Goal: Task Accomplishment & Management: Manage account settings

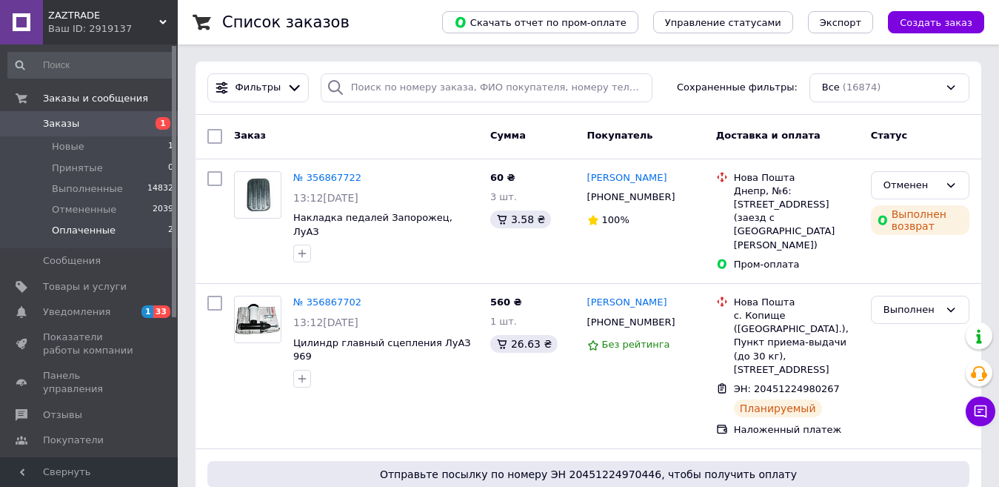
scroll to position [74, 0]
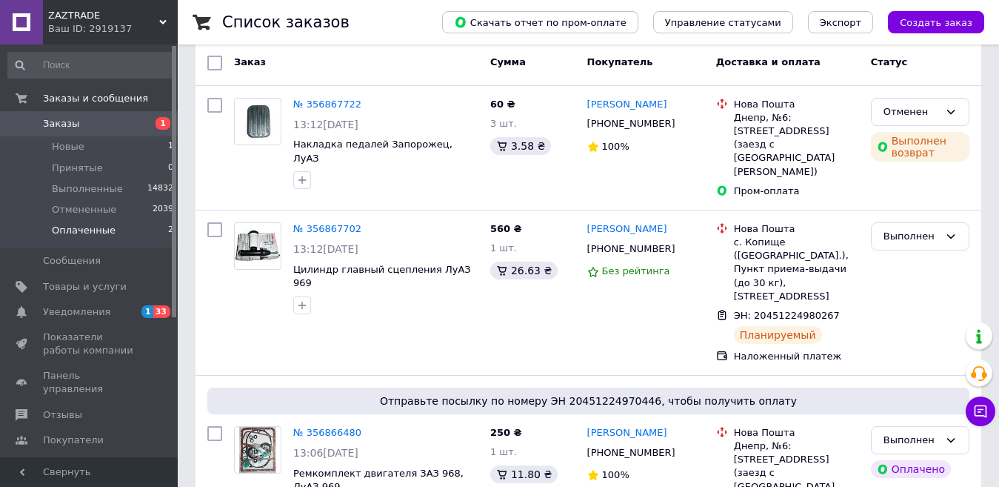
click at [94, 230] on span "Оплаченные" at bounding box center [84, 230] width 64 height 13
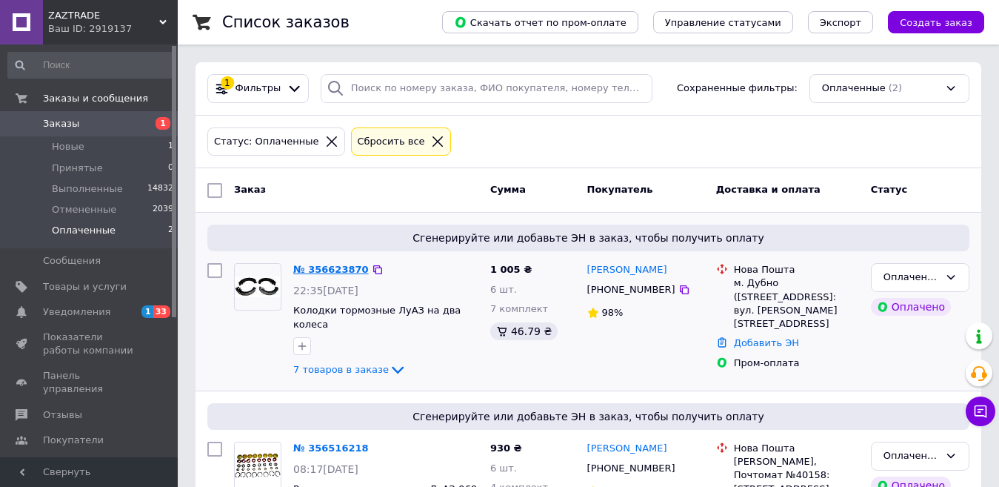
click at [321, 266] on link "№ 356623870" at bounding box center [331, 269] width 76 height 11
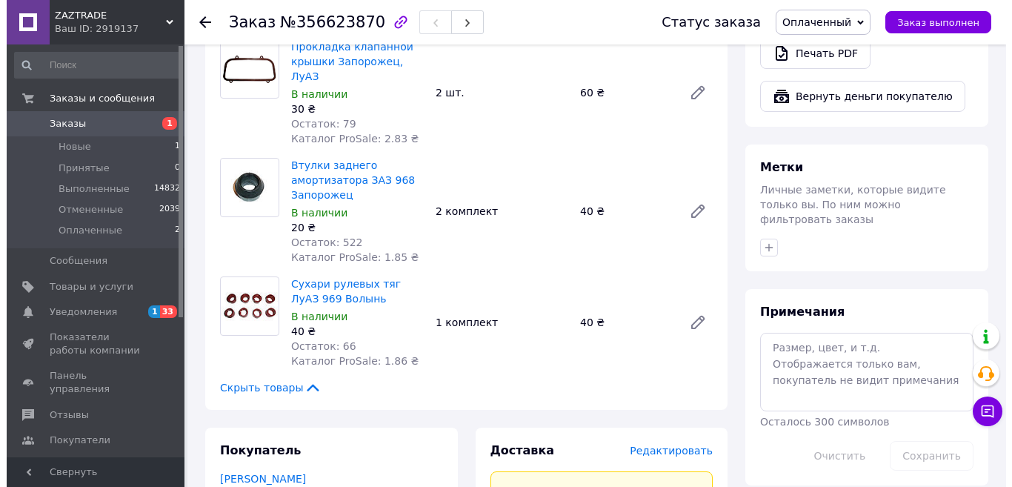
scroll to position [815, 0]
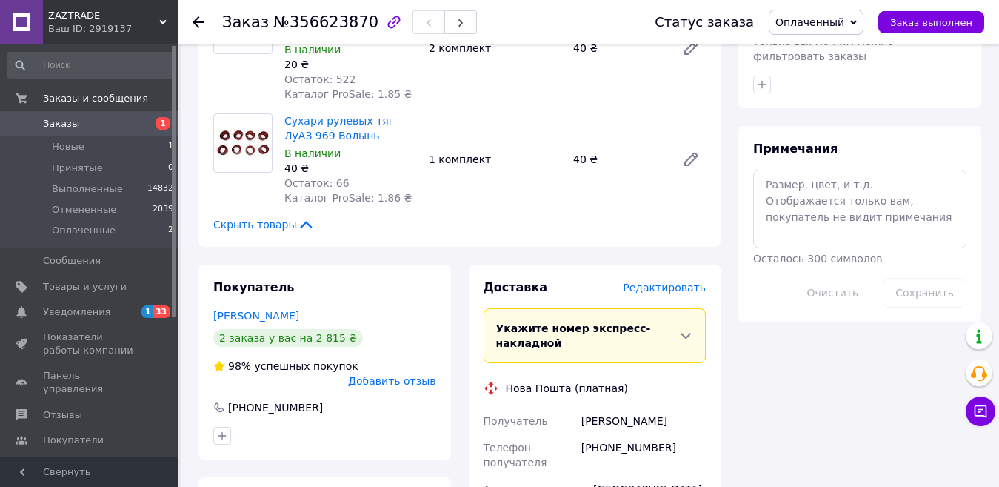
click at [654, 281] on span "Редактировать" at bounding box center [664, 287] width 83 height 12
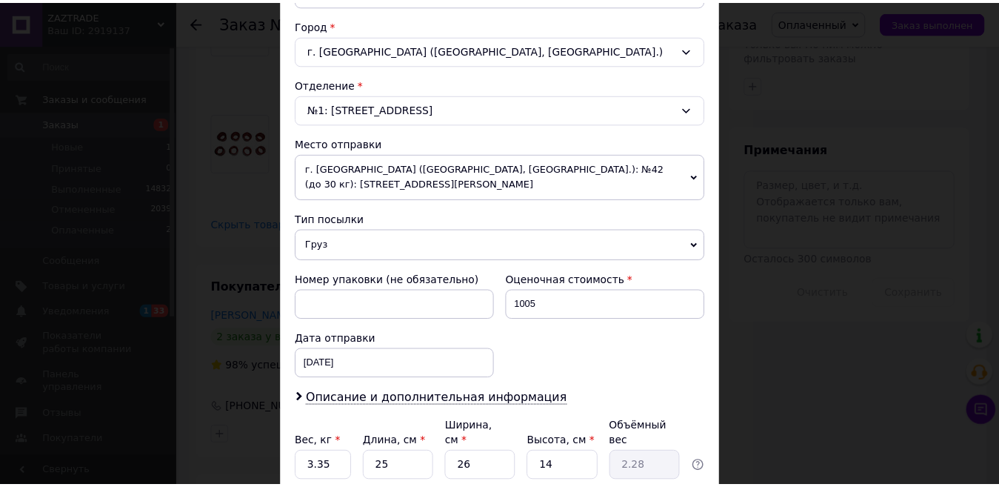
scroll to position [444, 0]
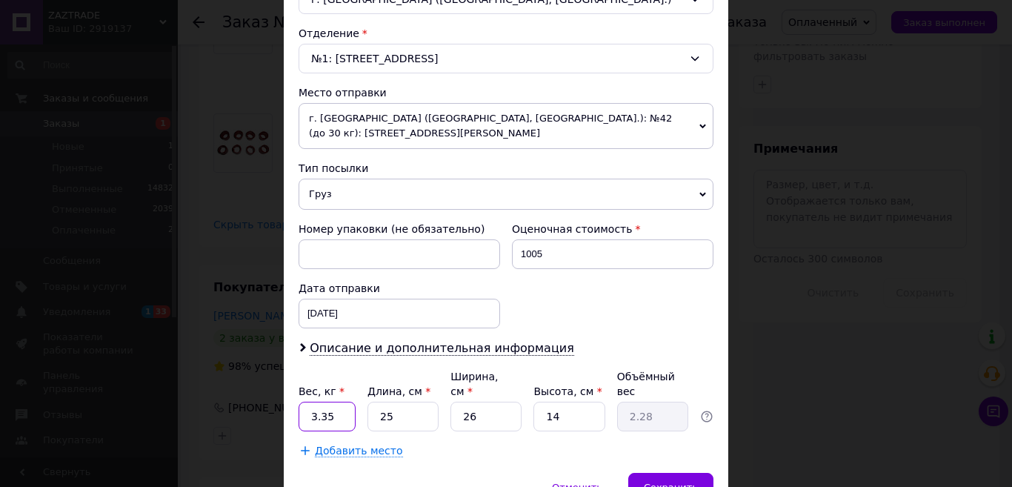
click at [341, 403] on input "3.35" at bounding box center [326, 416] width 57 height 30
type input "3"
drag, startPoint x: 401, startPoint y: 398, endPoint x: 368, endPoint y: 393, distance: 32.9
click at [368, 401] on input "25" at bounding box center [402, 416] width 71 height 30
type input "2"
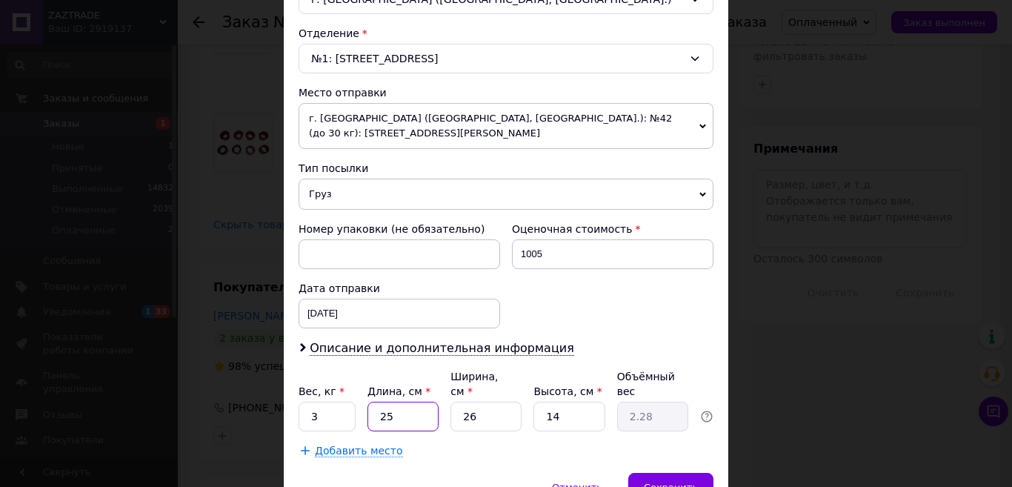
type input "0.18"
type input "24"
type input "2.18"
type input "2"
type input "0.18"
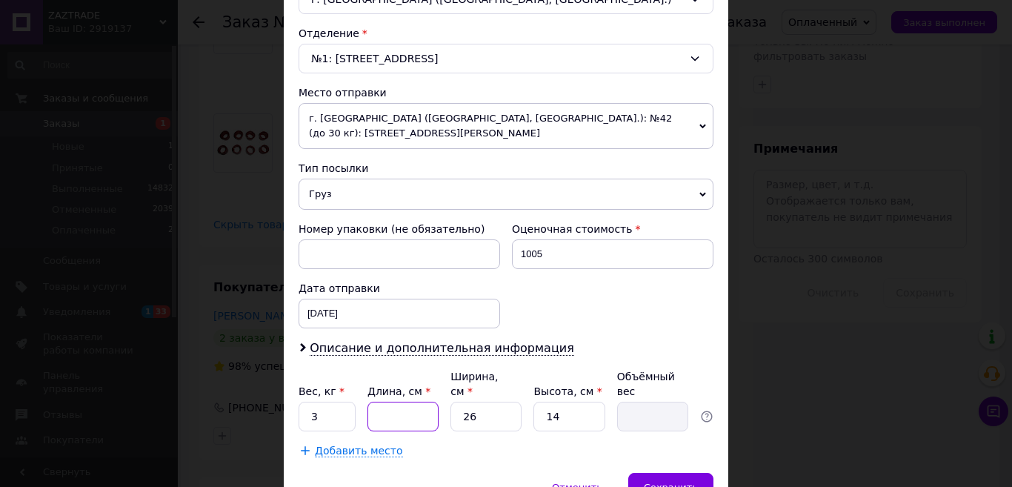
type input "3"
type input "0.27"
type input "34"
type input "3.09"
type input "34"
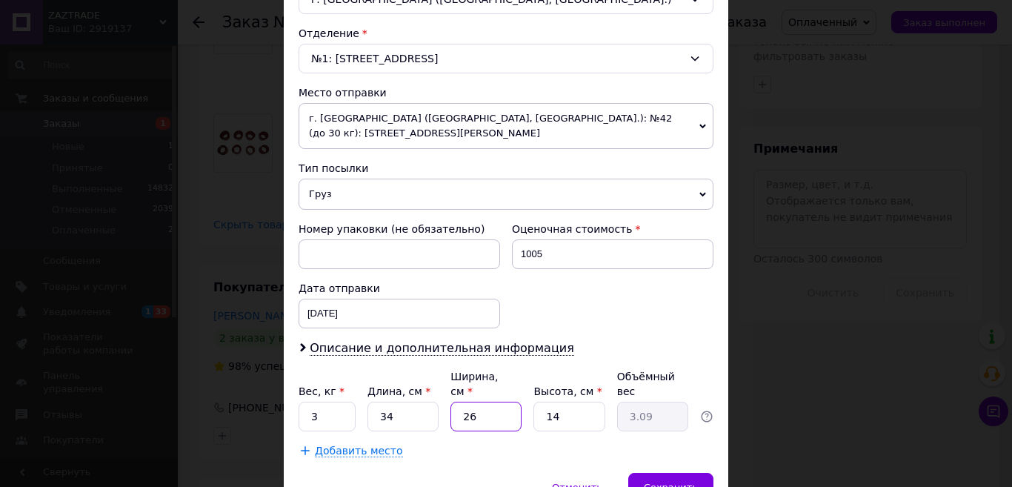
drag, startPoint x: 467, startPoint y: 403, endPoint x: 450, endPoint y: 399, distance: 16.7
click at [450, 401] on input "26" at bounding box center [485, 416] width 71 height 30
type input "2"
type input "0.24"
type input "25"
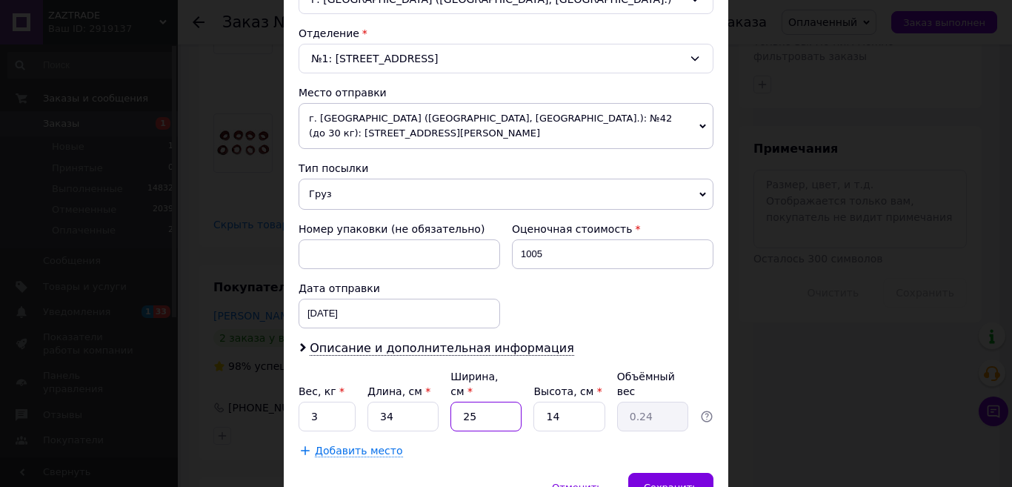
type input "2.98"
type input "25"
click at [556, 401] on input "14" at bounding box center [568, 416] width 71 height 30
type input "1"
type input "0.21"
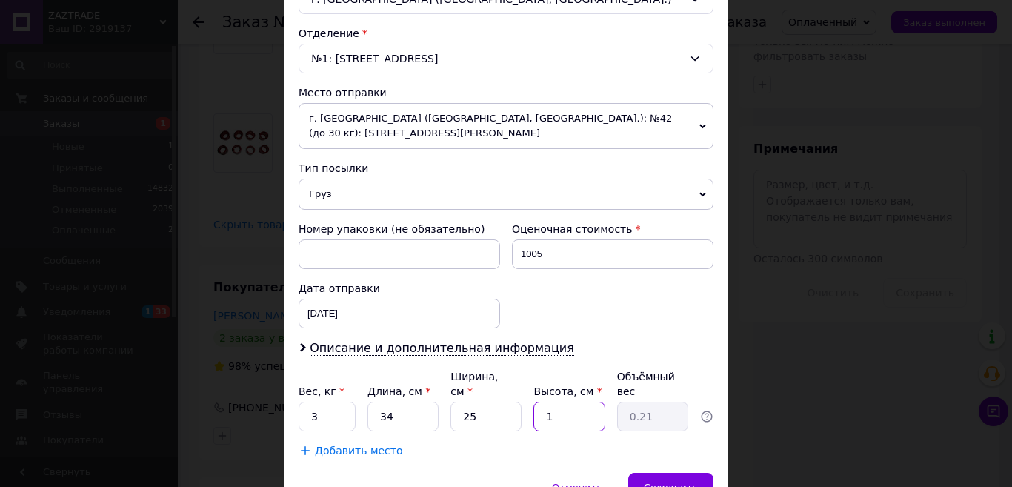
type input "10"
type input "2.13"
type input "10"
click at [677, 481] on span "Сохранить" at bounding box center [671, 486] width 54 height 11
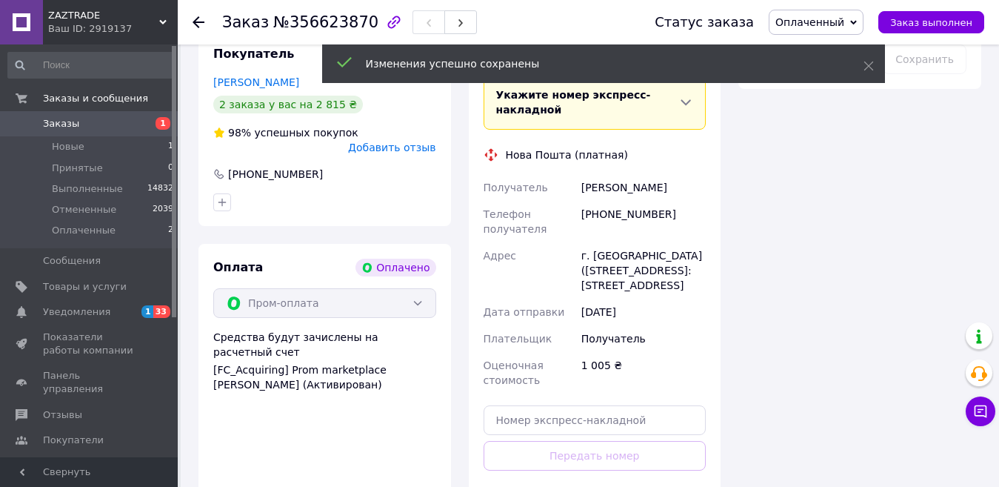
scroll to position [1111, 0]
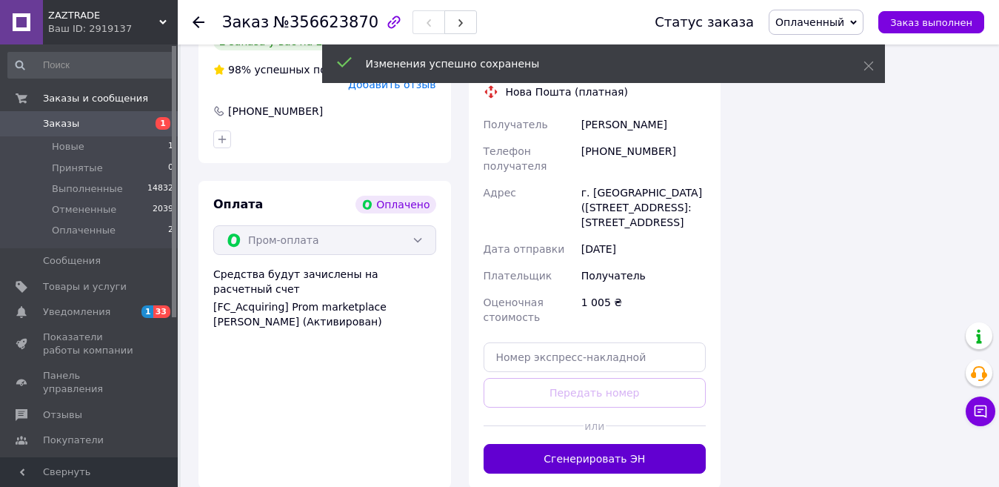
click at [612, 444] on button "Сгенерировать ЭН" at bounding box center [595, 459] width 223 height 30
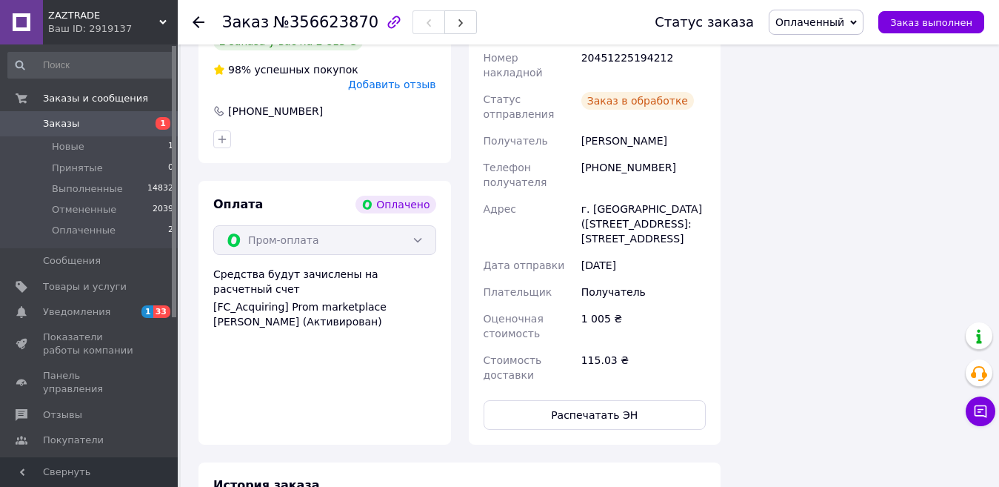
scroll to position [889, 0]
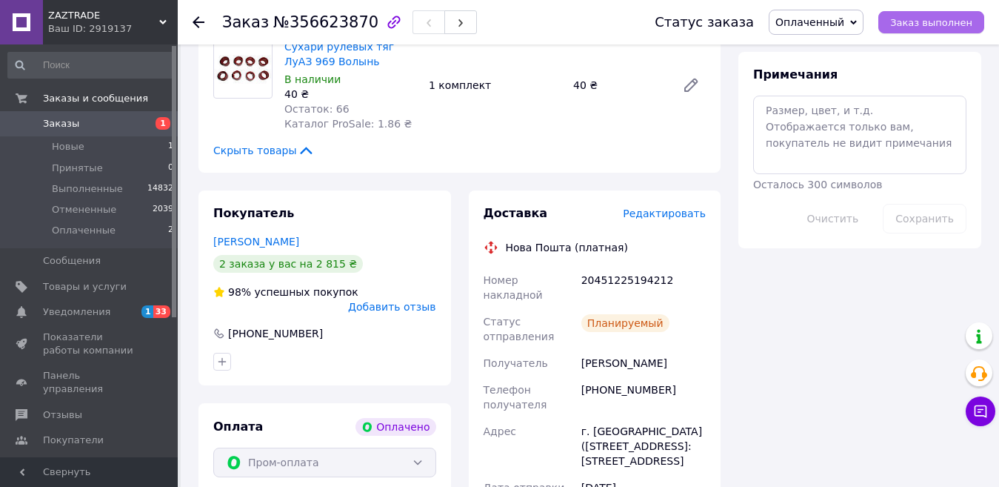
click at [935, 17] on span "Заказ выполнен" at bounding box center [931, 22] width 82 height 11
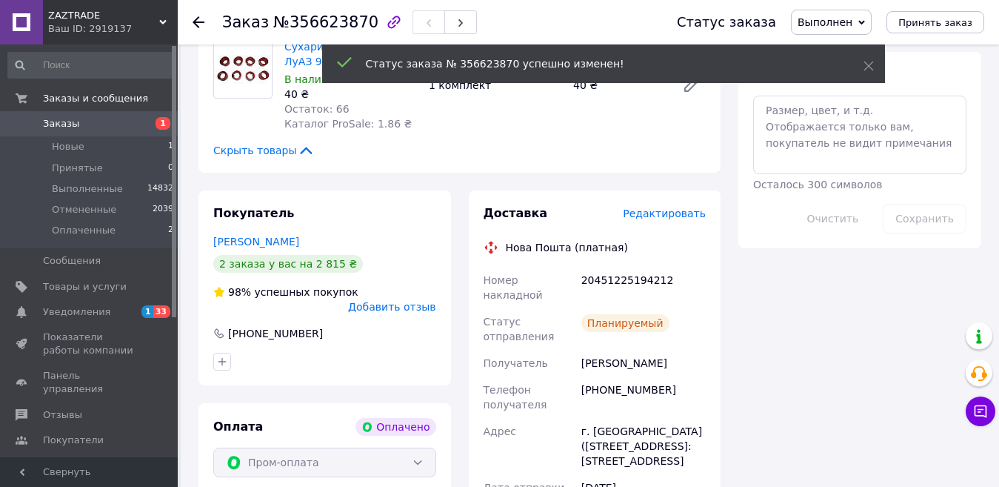
click at [198, 24] on icon at bounding box center [199, 22] width 12 height 12
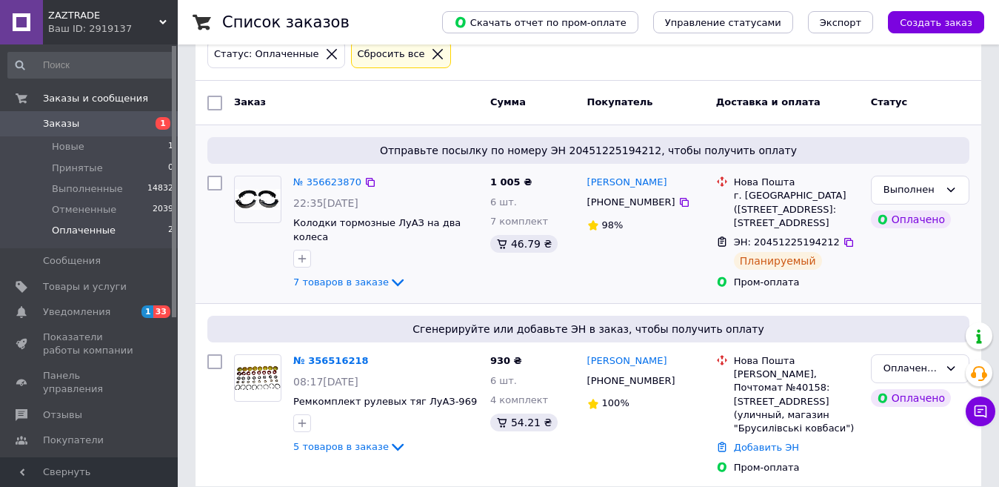
scroll to position [89, 0]
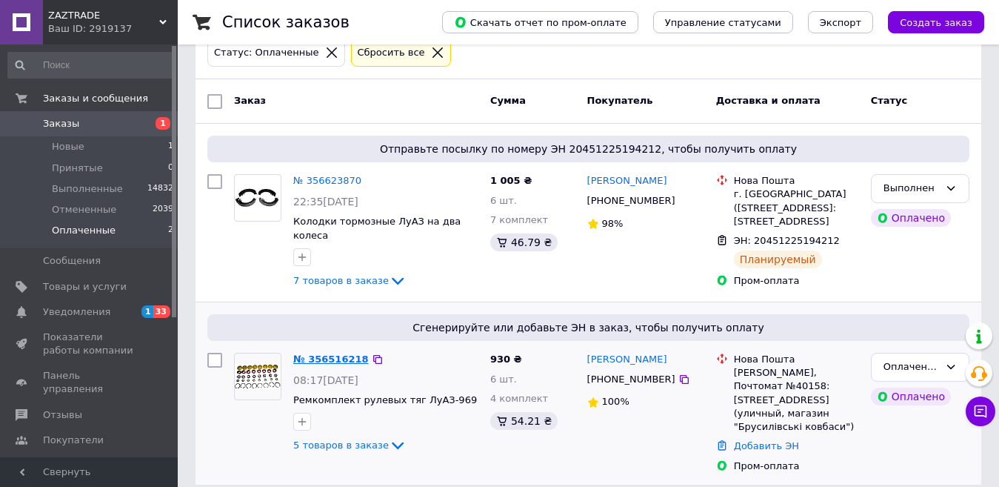
click at [319, 353] on link "№ 356516218" at bounding box center [331, 358] width 76 height 11
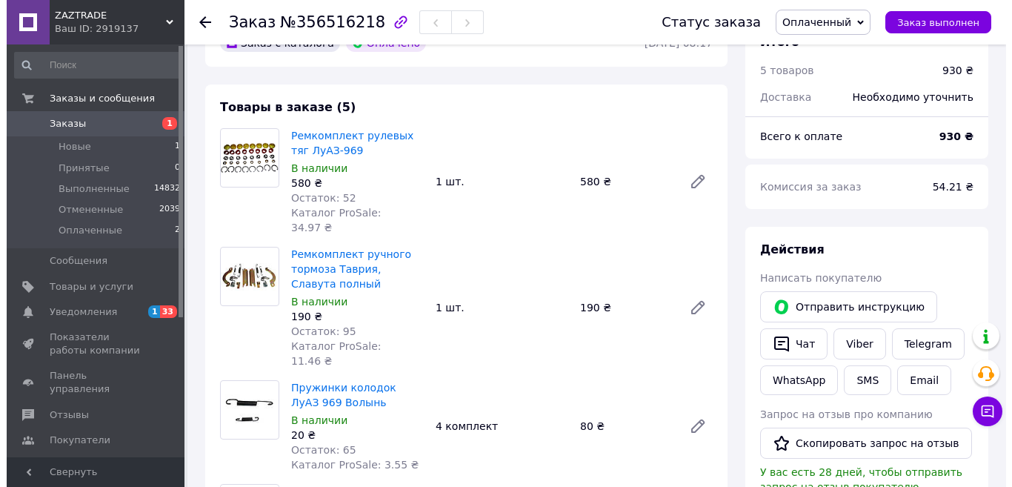
scroll to position [459, 0]
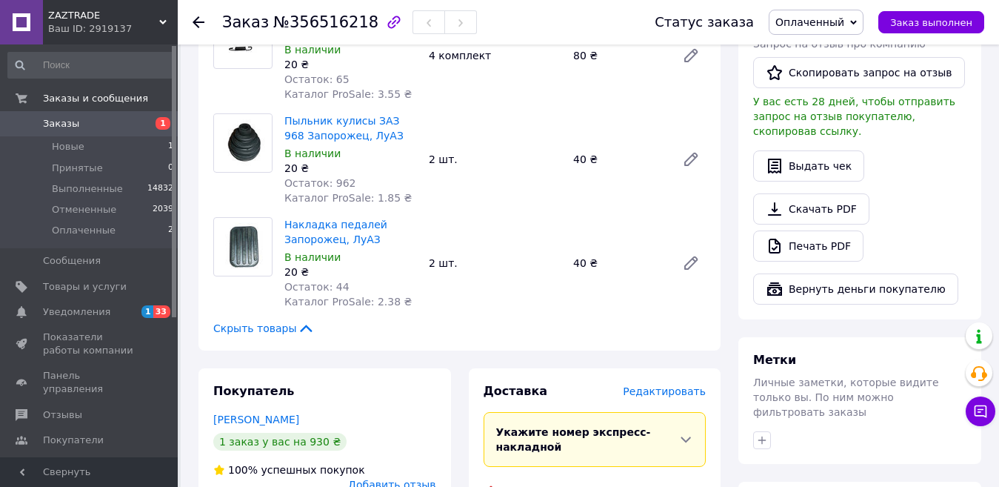
click at [661, 385] on span "Редактировать" at bounding box center [664, 391] width 83 height 12
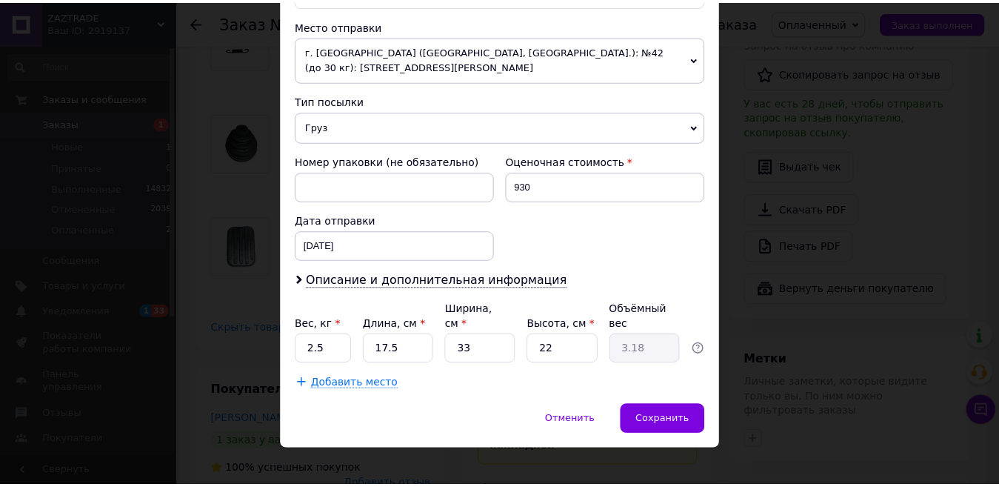
scroll to position [444, 0]
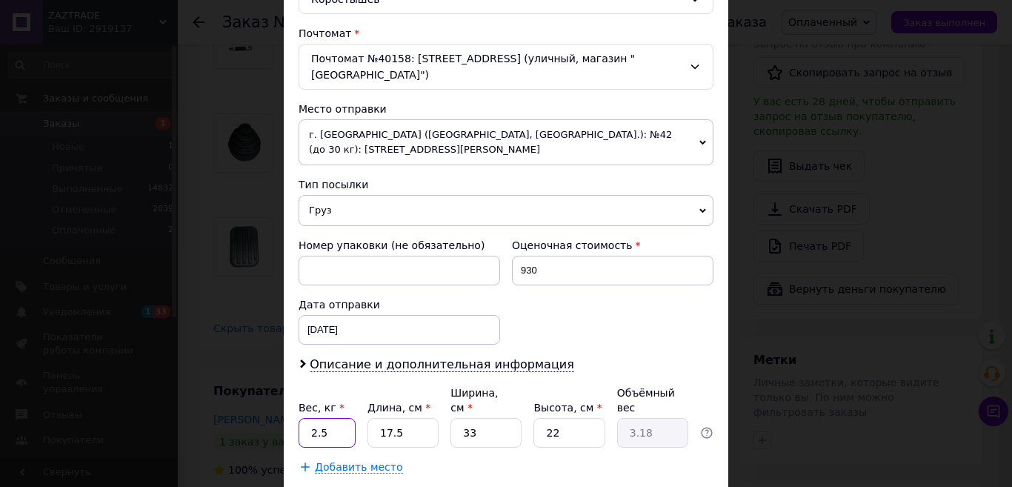
drag, startPoint x: 333, startPoint y: 413, endPoint x: 301, endPoint y: 414, distance: 31.1
click at [301, 418] on input "2.5" at bounding box center [326, 433] width 57 height 30
type input "1.8"
drag, startPoint x: 422, startPoint y: 413, endPoint x: 363, endPoint y: 409, distance: 59.4
click at [363, 409] on div "Вес, кг * 1.8 Длина, см * 17.5 Ширина, см * 33 Высота, см * 22 Объёмный вес 3.18" at bounding box center [505, 416] width 415 height 62
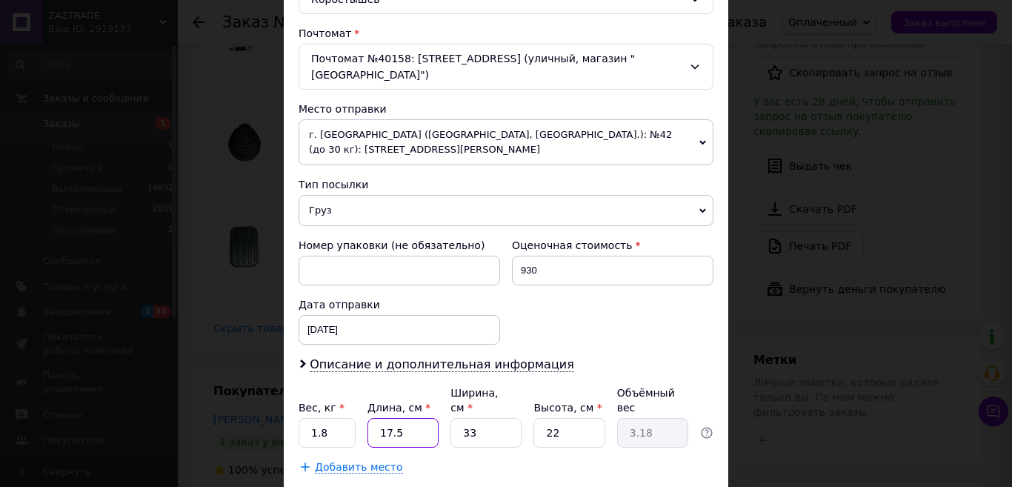
type input "2"
type input "0.36"
type input "23"
type input "4.17"
type input "23"
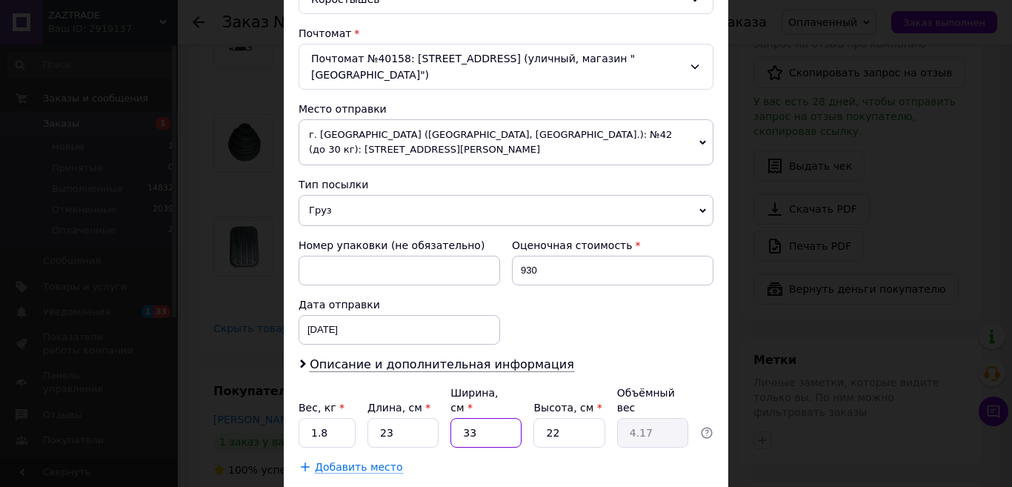
drag, startPoint x: 470, startPoint y: 422, endPoint x: 452, endPoint y: 419, distance: 18.8
click at [452, 419] on input "33" at bounding box center [485, 433] width 71 height 30
type input "1"
type input "0.13"
type input "17"
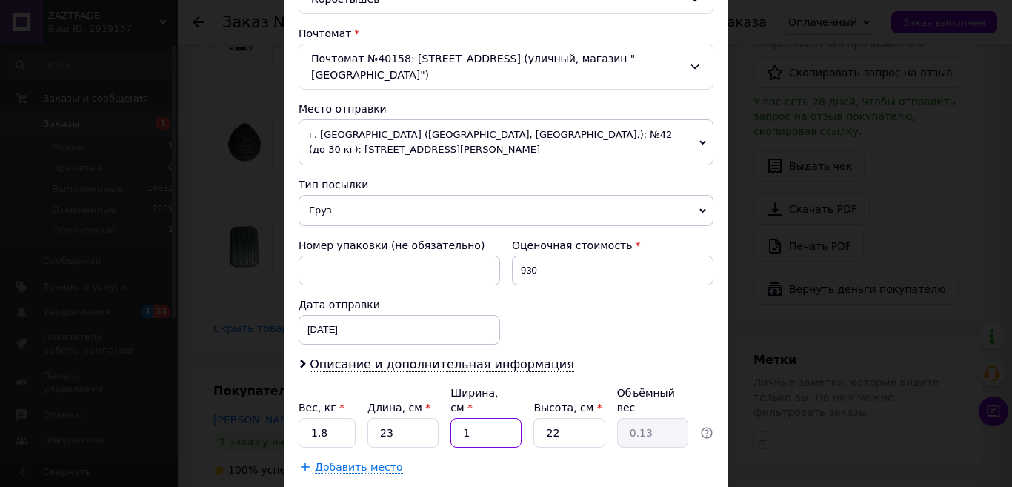
type input "2.15"
type input "17"
drag, startPoint x: 571, startPoint y: 418, endPoint x: 527, endPoint y: 411, distance: 44.9
click at [527, 411] on div "Вес, кг * 1.8 Длина, см * 23 Ширина, см * 17 Высота, см * 22 Объёмный вес 2.15" at bounding box center [505, 416] width 415 height 62
type input "5"
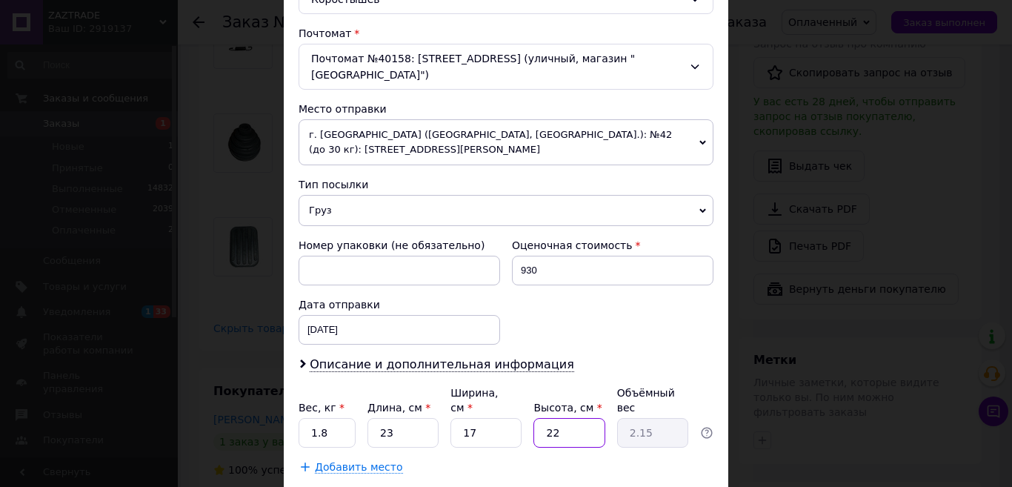
type input "0.49"
type input "5"
click at [683, 467] on div "Способ доставки Нова Пошта (платная) Плательщик Получатель Отправитель Фамилия …" at bounding box center [506, 71] width 444 height 836
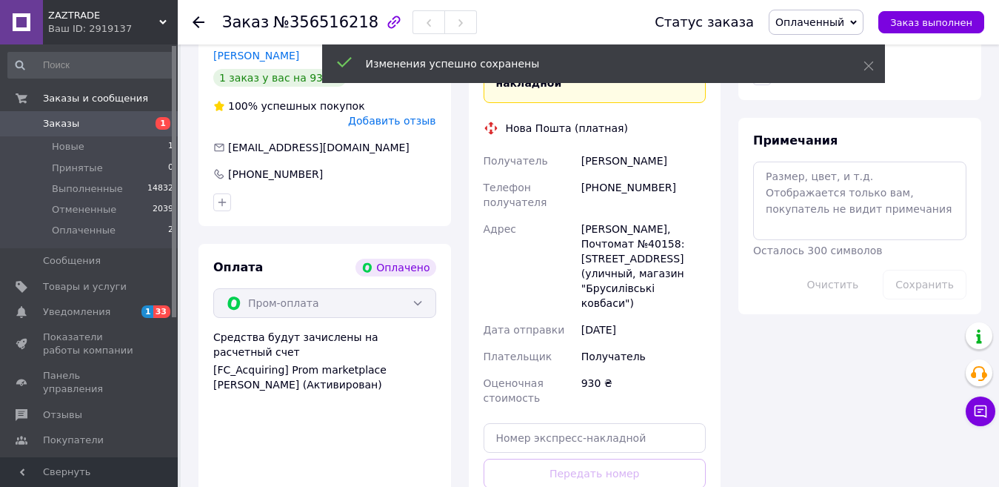
scroll to position [830, 0]
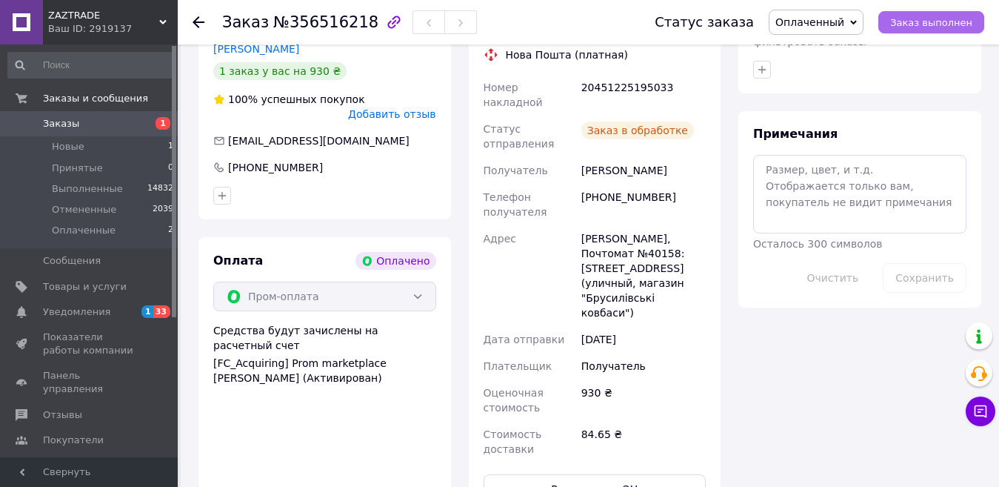
click at [915, 17] on span "Заказ выполнен" at bounding box center [931, 22] width 82 height 11
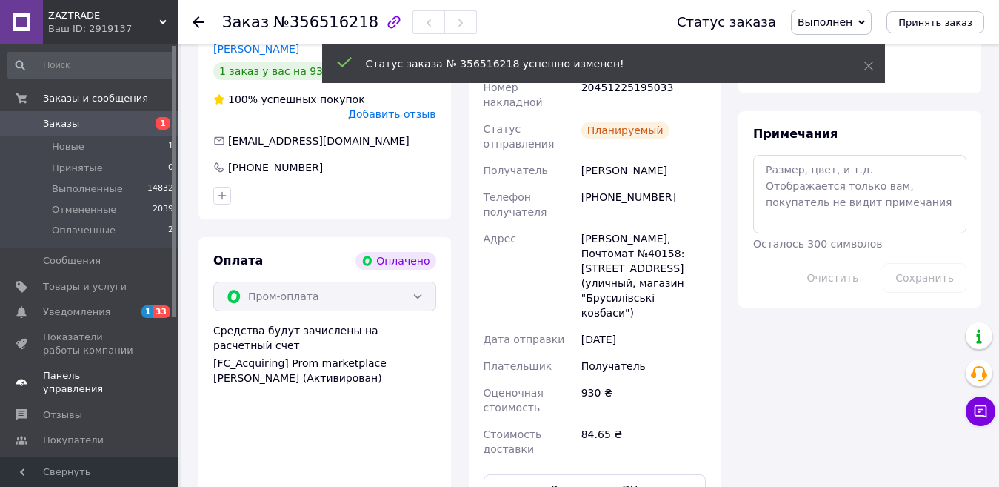
click at [123, 373] on span "Панель управления" at bounding box center [90, 382] width 94 height 27
